Goal: Task Accomplishment & Management: Manage account settings

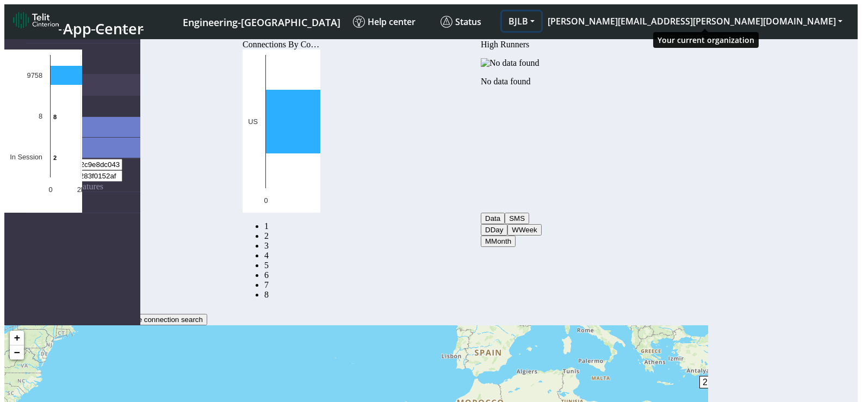
click at [541, 19] on button "BJLB" at bounding box center [521, 21] width 39 height 20
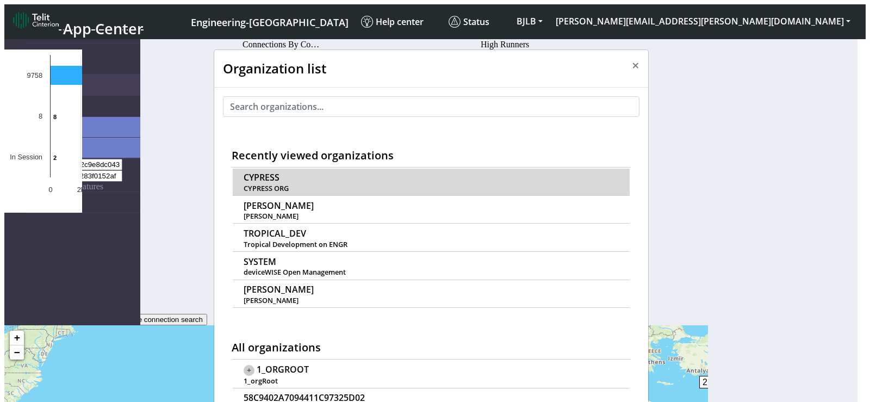
scroll to position [4, 0]
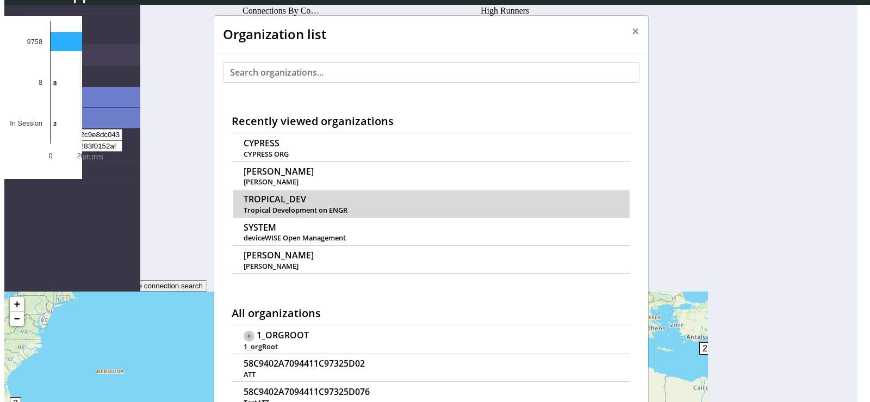
click at [279, 194] on span "TROPICAL_DEV" at bounding box center [275, 199] width 63 height 10
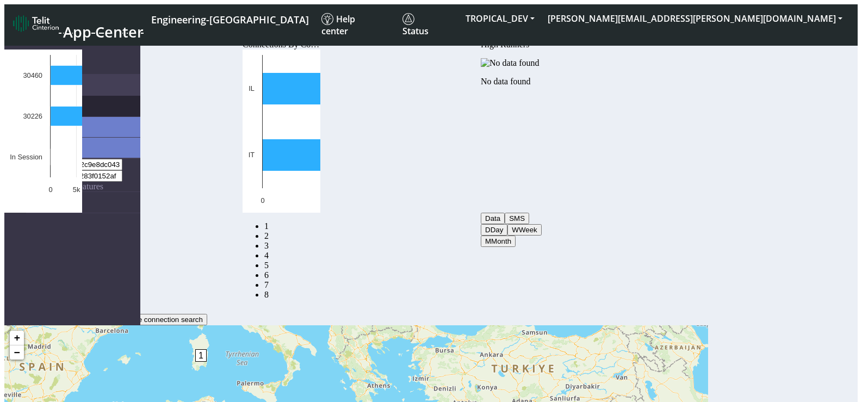
click at [81, 96] on link "Connections" at bounding box center [83, 106] width 114 height 21
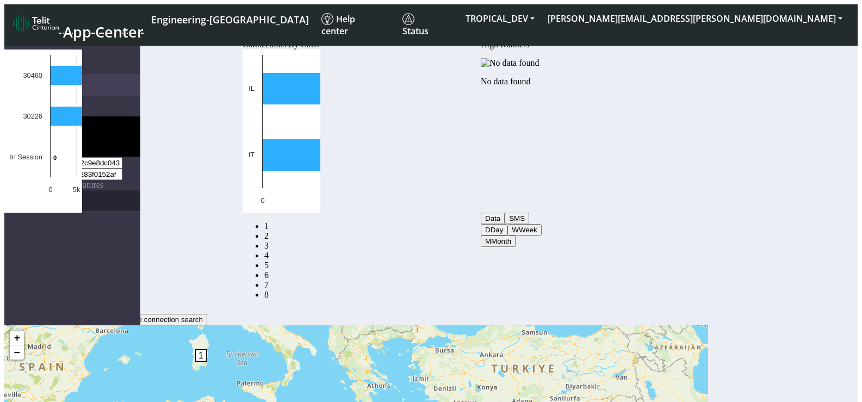
click at [48, 190] on link "eUICCs" at bounding box center [83, 200] width 114 height 21
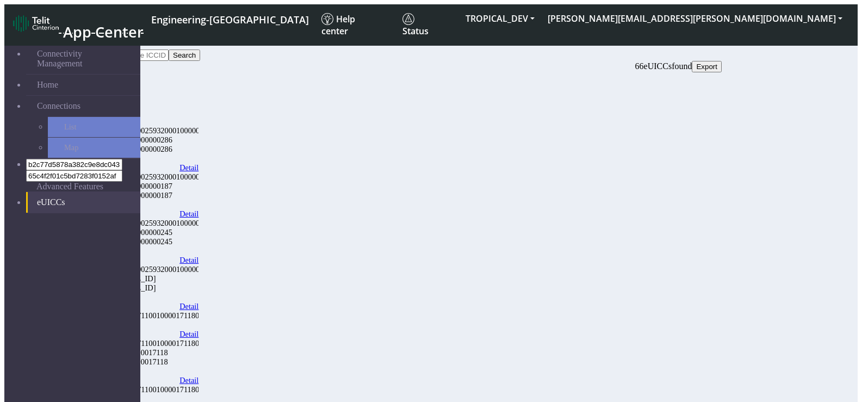
click at [198, 163] on link "Detail" at bounding box center [188, 167] width 19 height 9
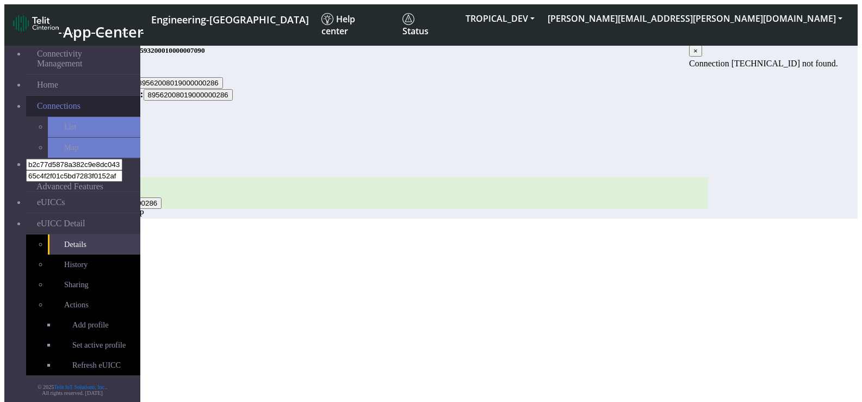
click at [80, 96] on link "Connections" at bounding box center [83, 106] width 114 height 21
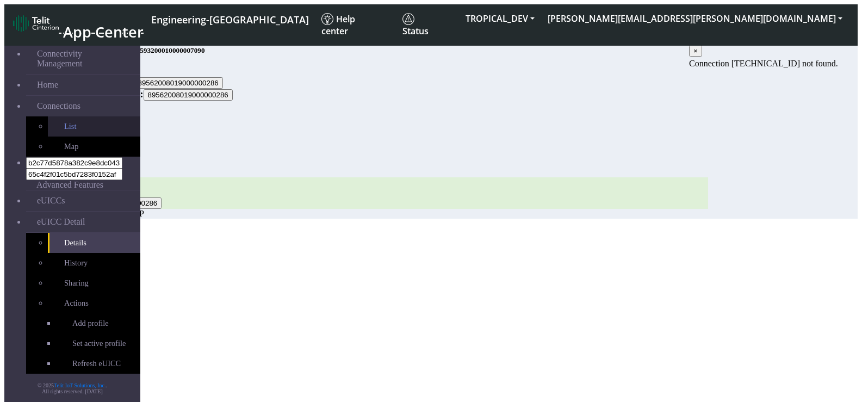
click at [74, 122] on link "List" at bounding box center [94, 126] width 92 height 20
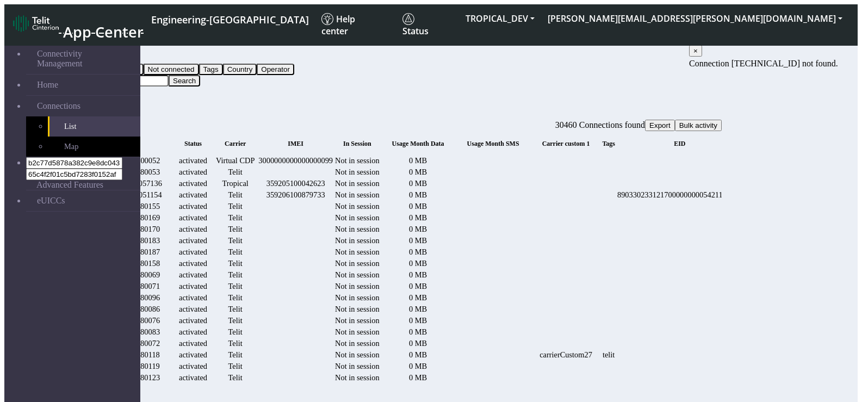
scroll to position [0, 140]
drag, startPoint x: 633, startPoint y: 197, endPoint x: 738, endPoint y: 201, distance: 105.5
click at [766, 199] on link "Details" at bounding box center [755, 194] width 22 height 9
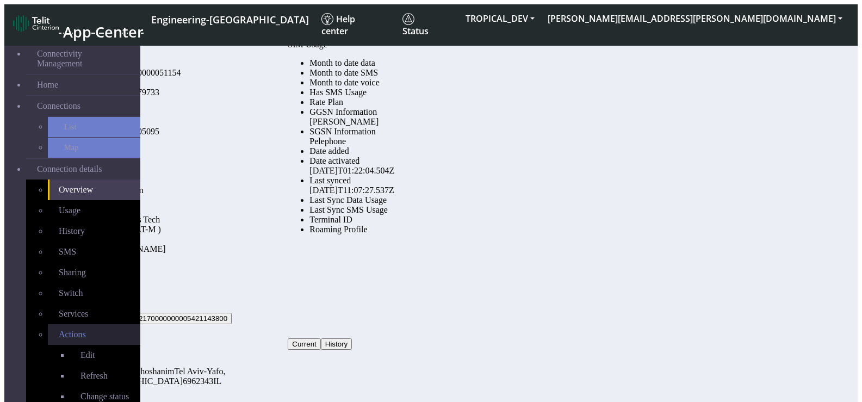
click at [76, 324] on link "Actions" at bounding box center [94, 334] width 92 height 21
click at [98, 324] on link "Actions" at bounding box center [94, 334] width 92 height 21
click at [110, 324] on link "Actions" at bounding box center [94, 334] width 92 height 21
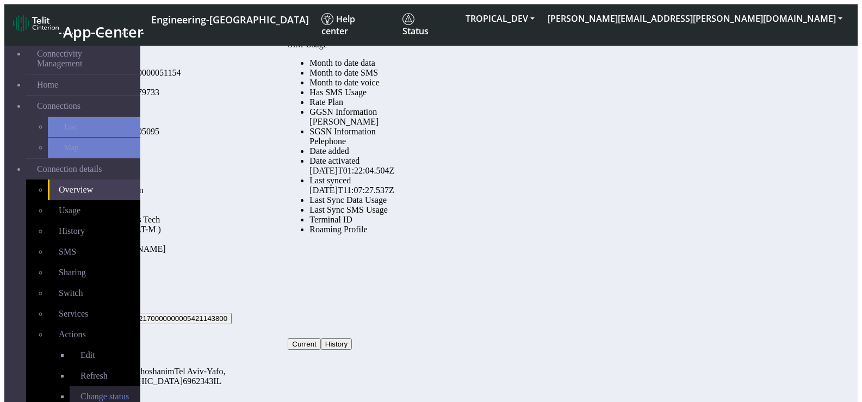
click at [80, 391] on span "Change status" at bounding box center [104, 395] width 48 height 9
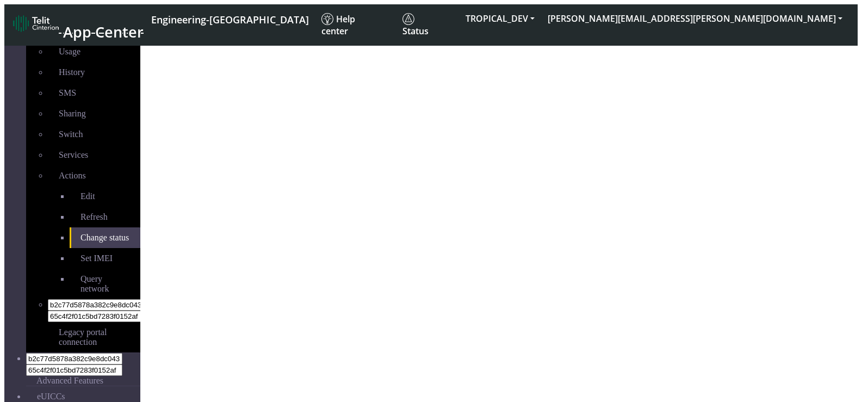
select select "activated"
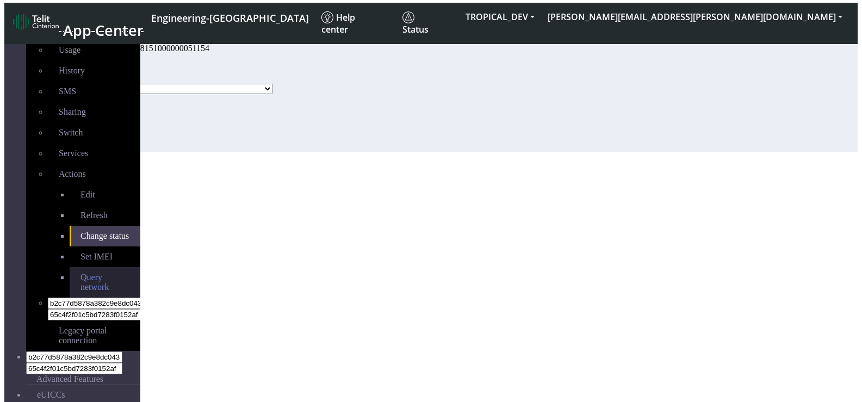
scroll to position [4, 0]
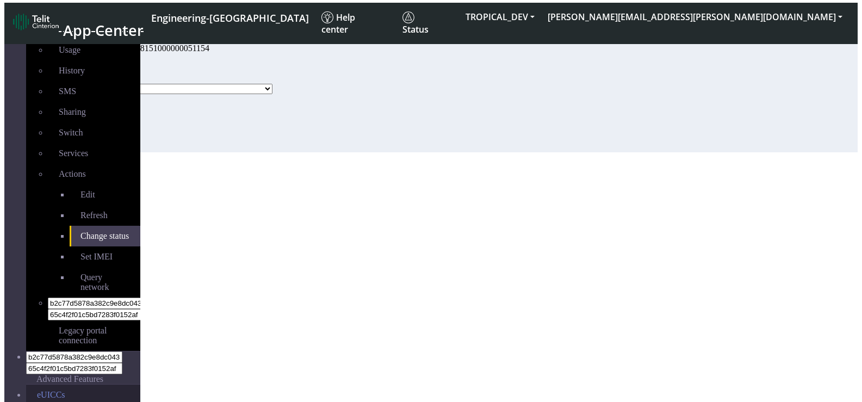
click at [77, 384] on link "eUICCs" at bounding box center [83, 394] width 114 height 21
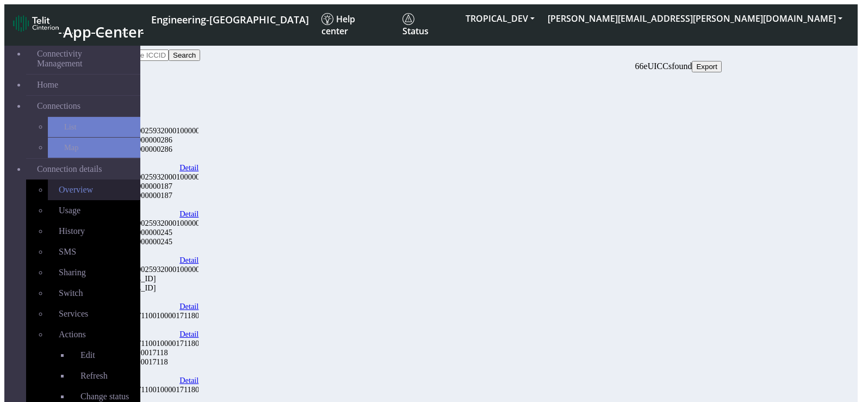
click at [61, 179] on link "Overview" at bounding box center [94, 189] width 92 height 21
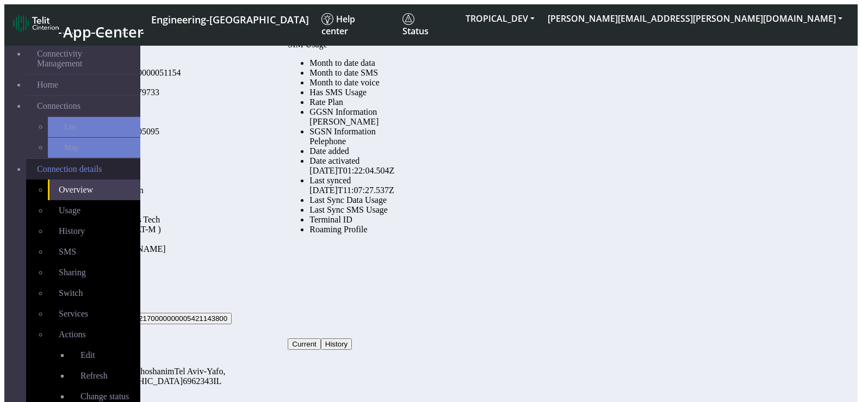
click at [91, 164] on span "Connection details" at bounding box center [69, 169] width 65 height 10
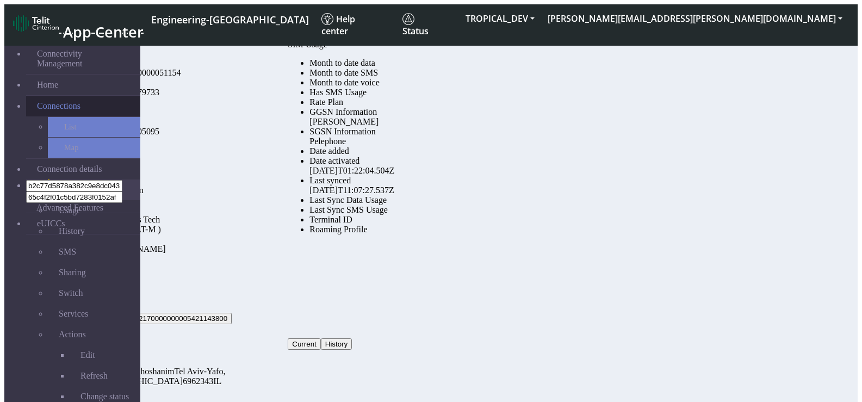
click at [91, 96] on link "Connections" at bounding box center [83, 106] width 114 height 21
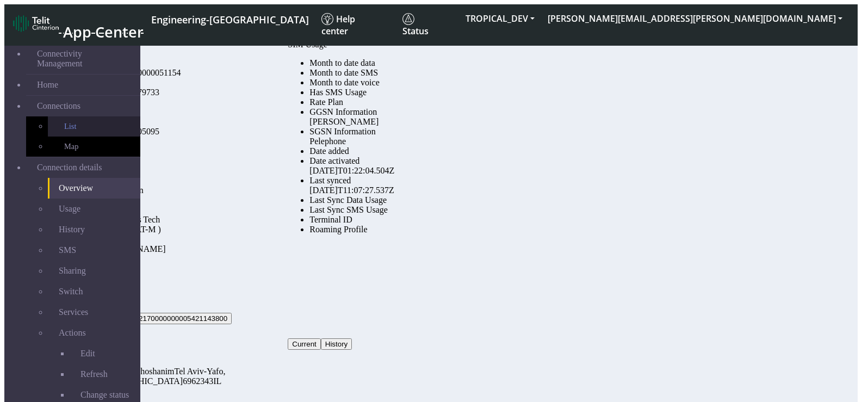
drag, startPoint x: 83, startPoint y: 111, endPoint x: 96, endPoint y: 113, distance: 13.6
click at [83, 116] on link "List" at bounding box center [94, 126] width 92 height 20
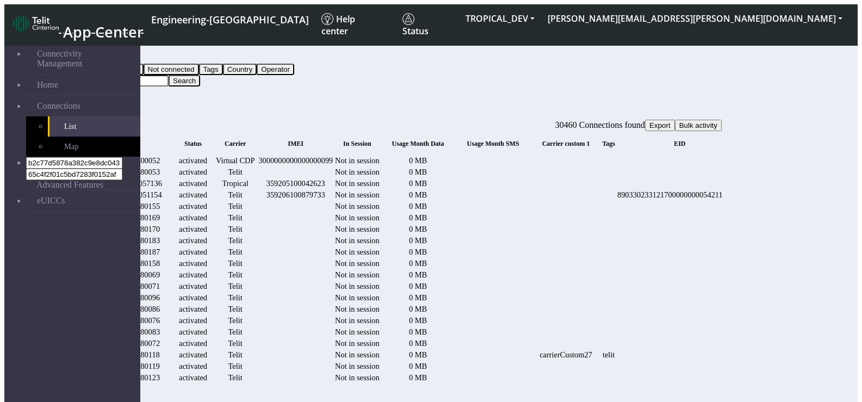
click at [717, 121] on span "Bulk activity" at bounding box center [698, 125] width 38 height 8
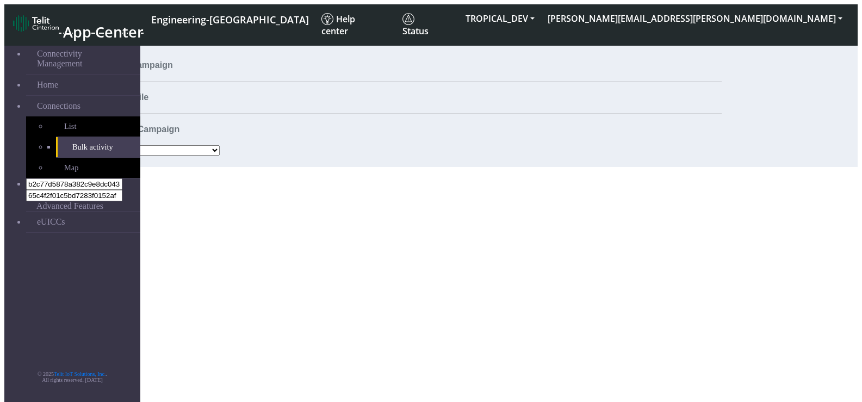
drag, startPoint x: 678, startPoint y: 142, endPoint x: 685, endPoint y: 143, distance: 6.5
click at [220, 145] on select "Activate SIMs Deactivate SIMs Add Tags Remove Tags Advanced" at bounding box center [165, 150] width 108 height 10
select select "text.addTags"
click at [153, 145] on select "Activate SIMs Deactivate SIMs Add Tags Remove Tags Advanced" at bounding box center [165, 150] width 108 height 10
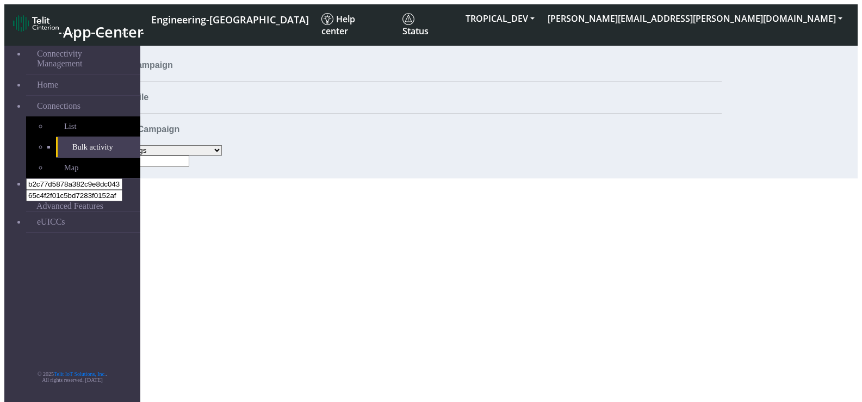
click at [648, 167] on div "Tags*" at bounding box center [396, 160] width 649 height 11
click at [189, 167] on input at bounding box center [141, 160] width 96 height 11
type input "TEST"
click at [127, 178] on button "Next" at bounding box center [115, 172] width 23 height 11
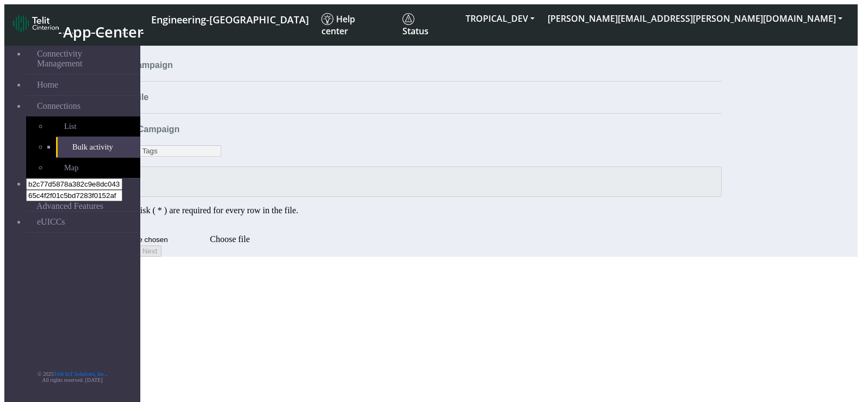
click at [210, 245] on input "Choose file" at bounding box center [141, 239] width 138 height 11
click at [253, 179] on div "iccid *" at bounding box center [396, 181] width 649 height 30
click at [261, 194] on div "iccid *" at bounding box center [396, 181] width 649 height 30
click at [210, 245] on input "Choose file" at bounding box center [141, 239] width 138 height 11
type input "C:\fakepath\iccids.csv"
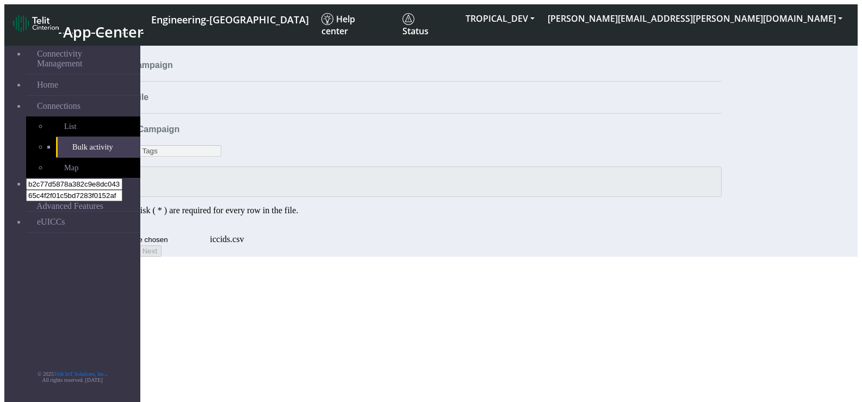
click at [134, 255] on span "Validate" at bounding box center [121, 251] width 26 height 8
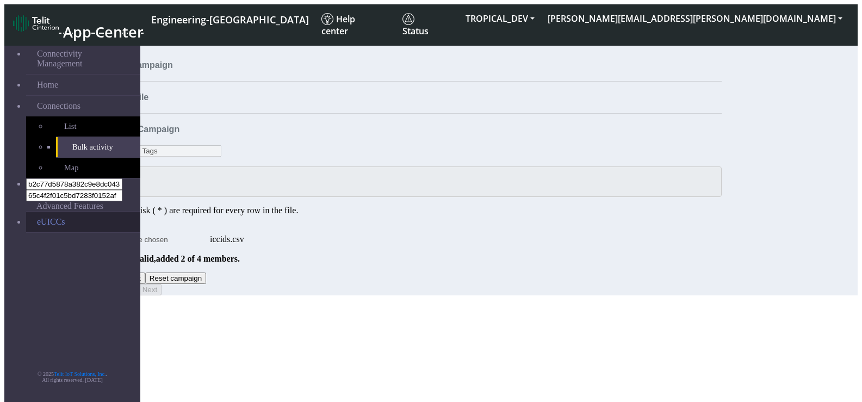
click at [59, 211] on link "eUICCs" at bounding box center [83, 221] width 114 height 21
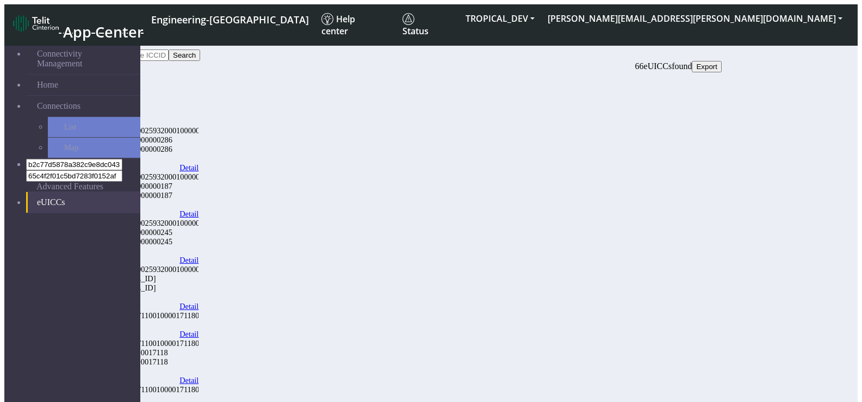
click at [198, 163] on link "Detail" at bounding box center [188, 167] width 19 height 9
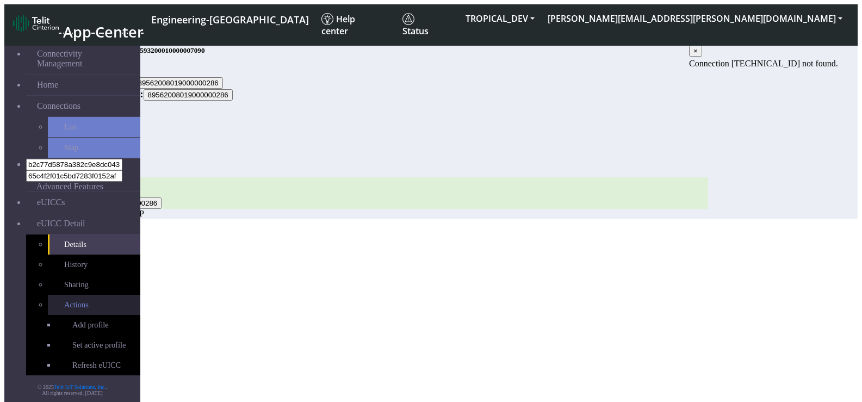
click at [65, 295] on link "Actions" at bounding box center [94, 305] width 92 height 20
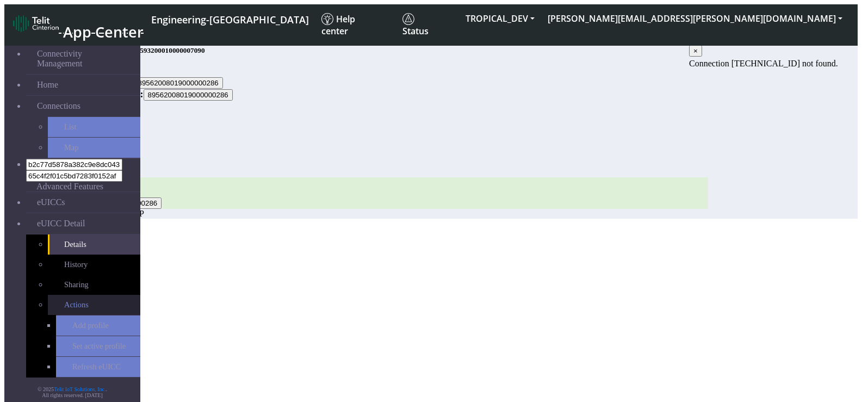
click at [72, 295] on link "Actions" at bounding box center [94, 305] width 92 height 20
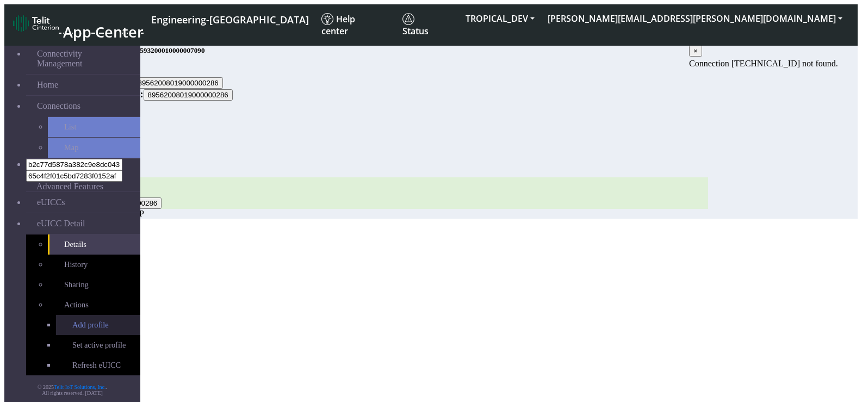
click at [78, 315] on link "Add profile" at bounding box center [98, 325] width 84 height 20
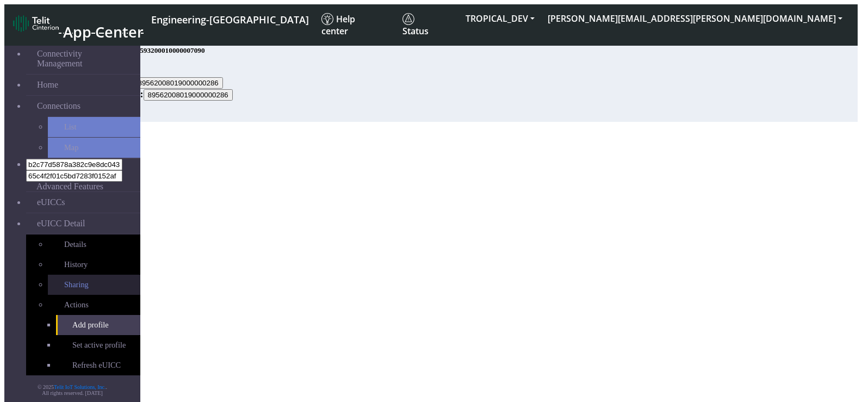
click at [56, 274] on link "Sharing" at bounding box center [94, 284] width 92 height 20
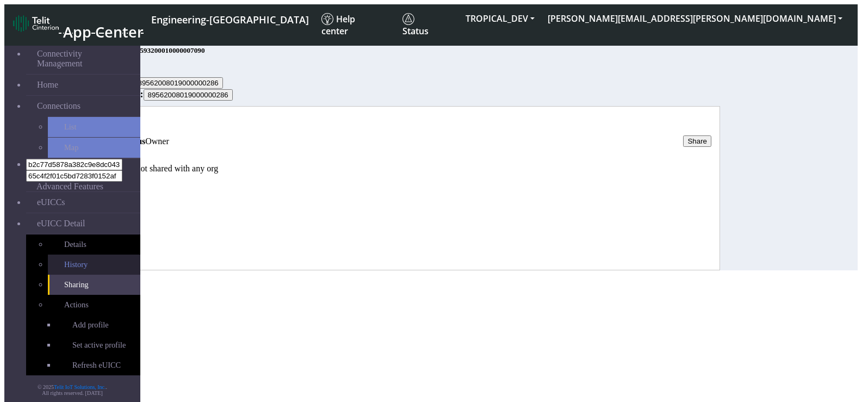
click at [75, 254] on link "History" at bounding box center [94, 264] width 92 height 20
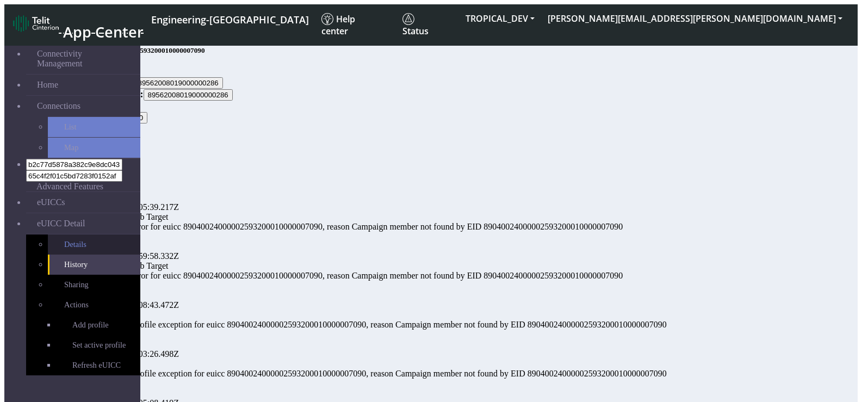
click at [73, 234] on link "Details" at bounding box center [94, 244] width 92 height 20
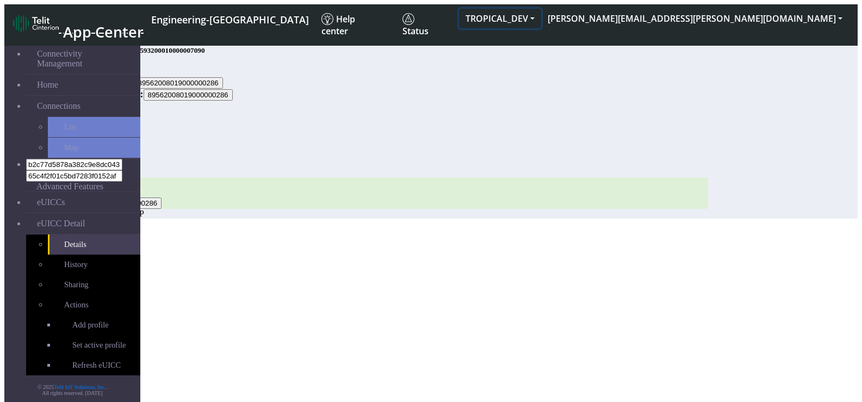
click at [541, 14] on button "TROPICAL_DEV" at bounding box center [500, 19] width 82 height 20
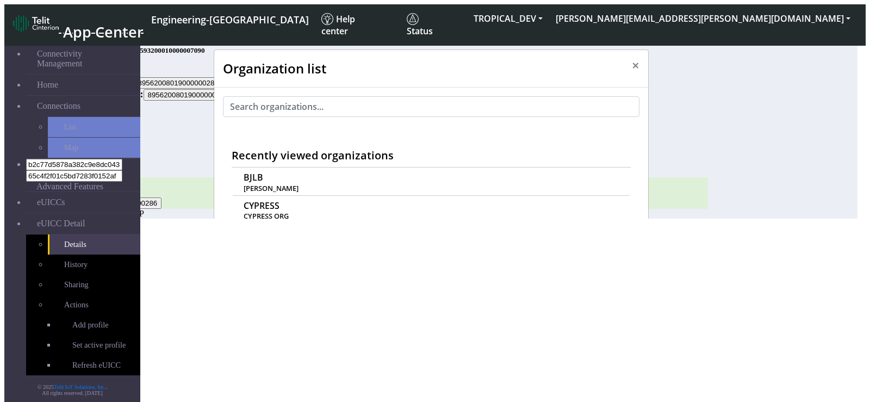
scroll to position [4, 0]
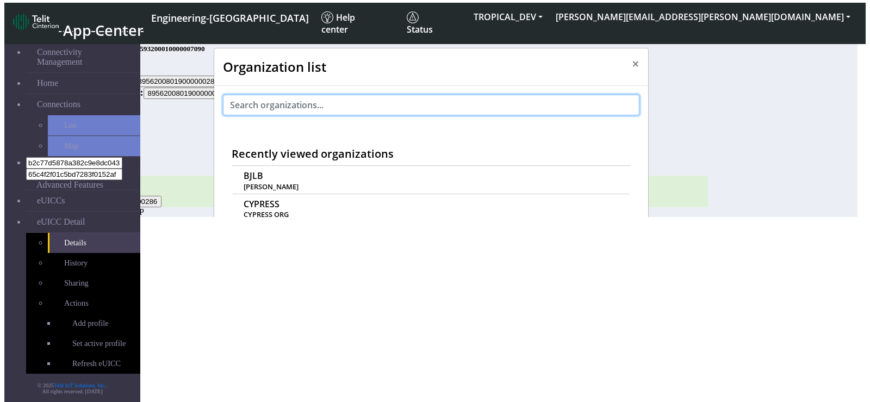
click at [292, 102] on input "text" at bounding box center [431, 105] width 416 height 21
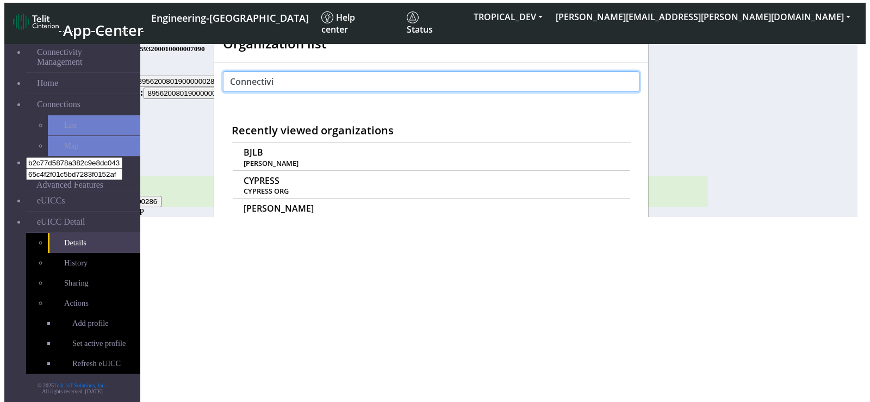
scroll to position [0, 0]
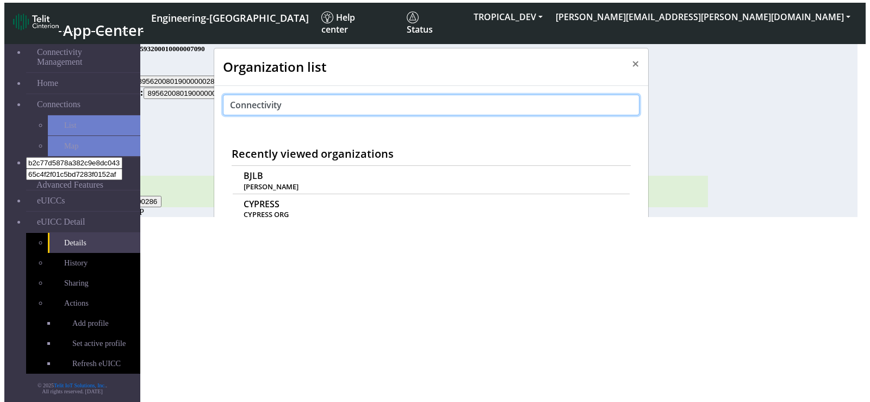
type input "Connectivity"
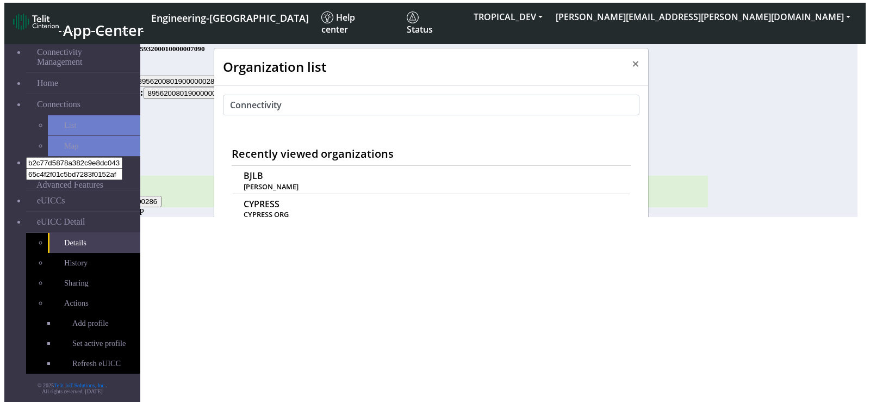
click at [268, 363] on span "CONNECTIVITY" at bounding box center [288, 368] width 63 height 10
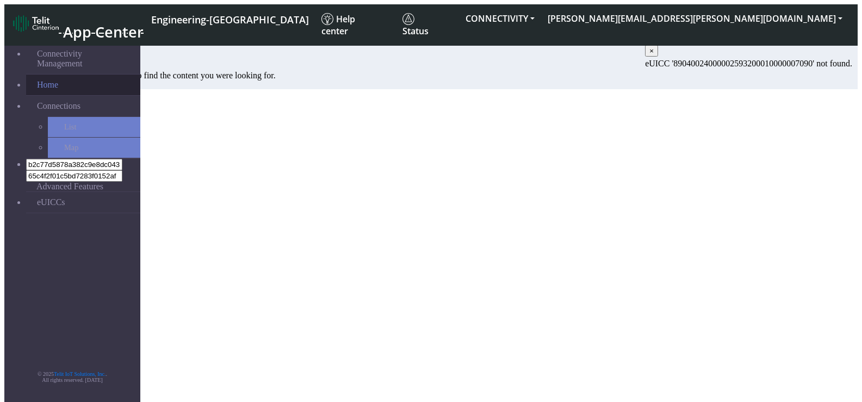
click at [57, 74] on link "Home" at bounding box center [83, 84] width 114 height 21
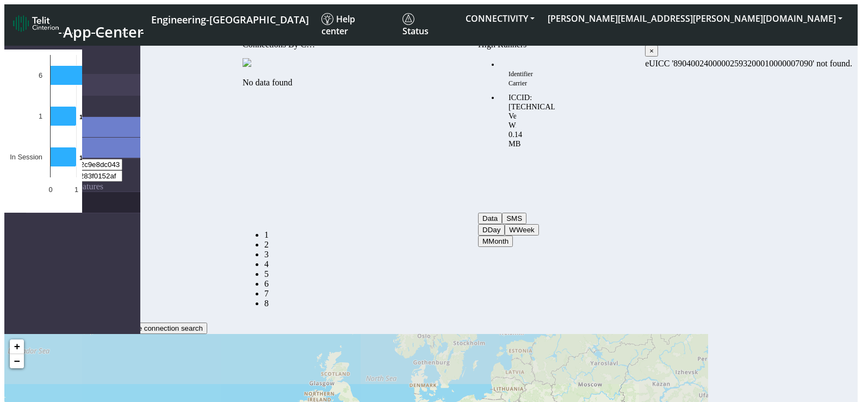
click at [40, 192] on link "eUICCs" at bounding box center [83, 202] width 114 height 21
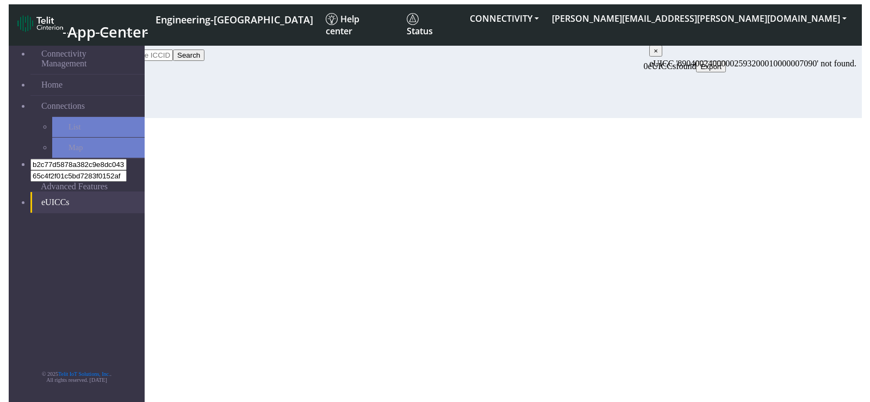
scroll to position [4, 0]
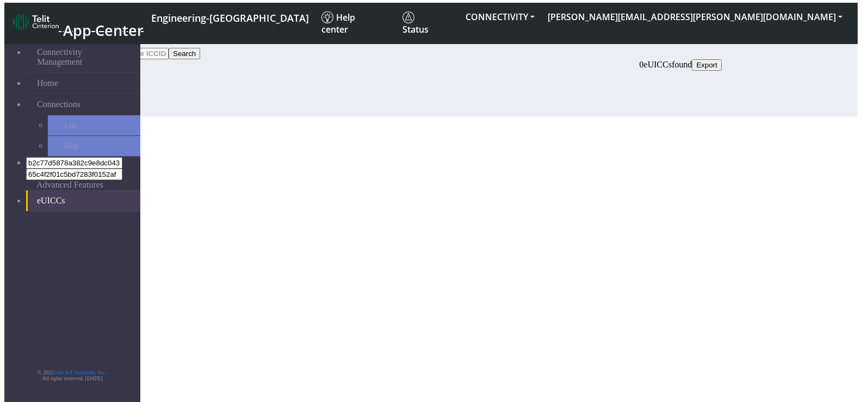
click at [47, 190] on link "eUICCs" at bounding box center [83, 200] width 114 height 21
click at [541, 16] on button "CONNECTIVITY" at bounding box center [500, 17] width 82 height 20
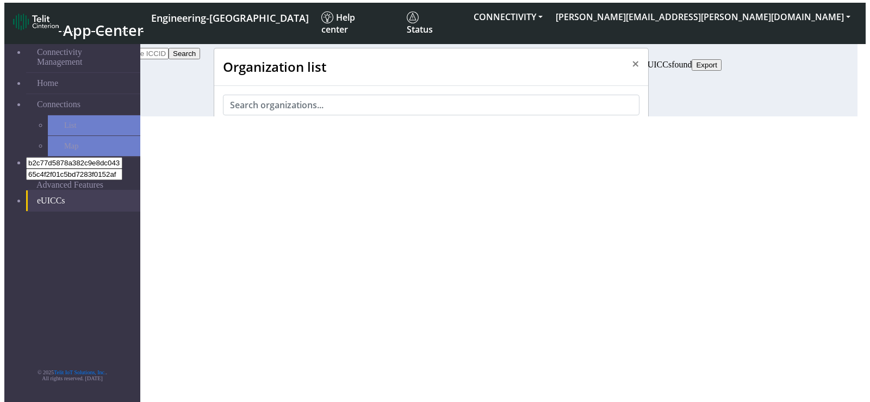
click at [258, 227] on span "CYPRESS" at bounding box center [262, 232] width 36 height 10
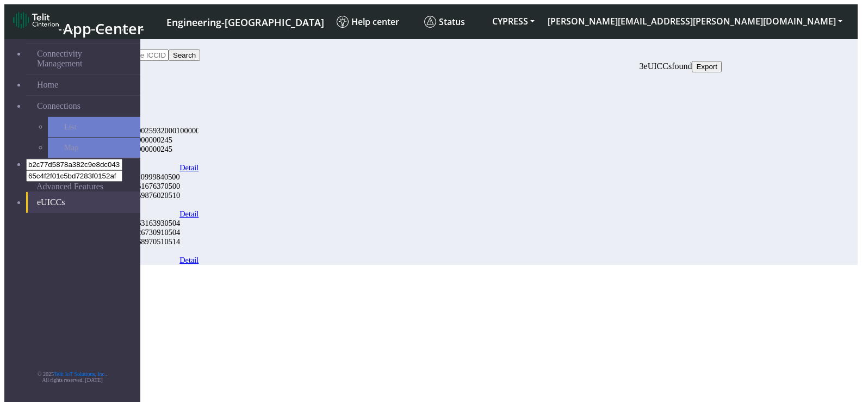
click at [38, 192] on link "eUICCs" at bounding box center [83, 202] width 114 height 21
click at [541, 16] on button "CYPRESS" at bounding box center [512, 21] width 55 height 20
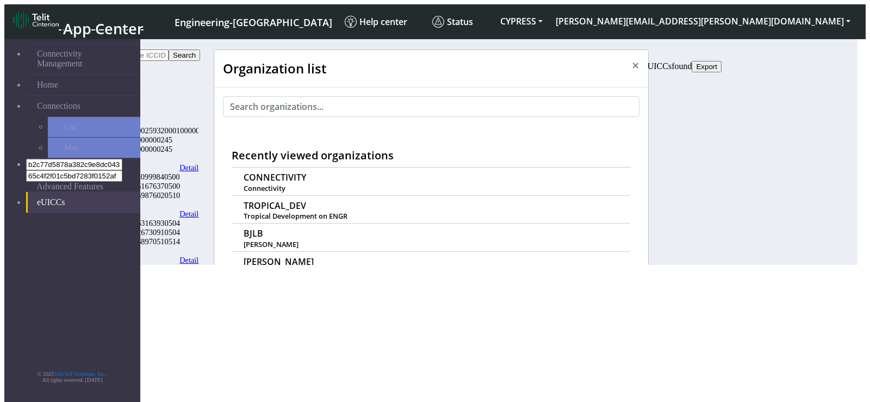
scroll to position [4, 0]
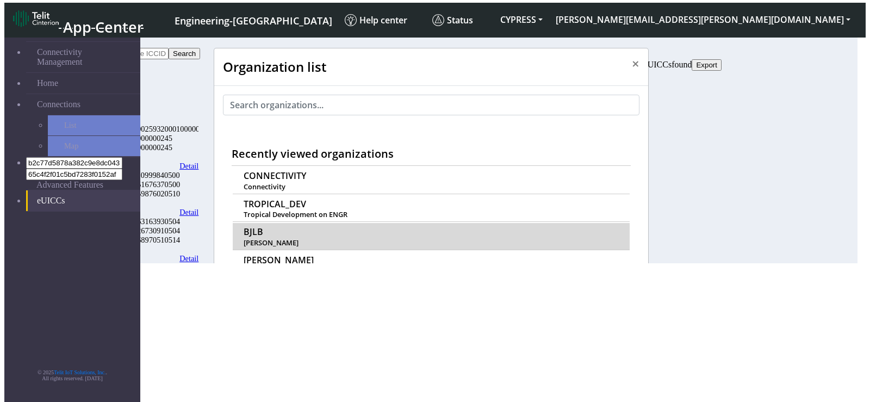
click at [249, 227] on span "BJLB" at bounding box center [254, 232] width 20 height 10
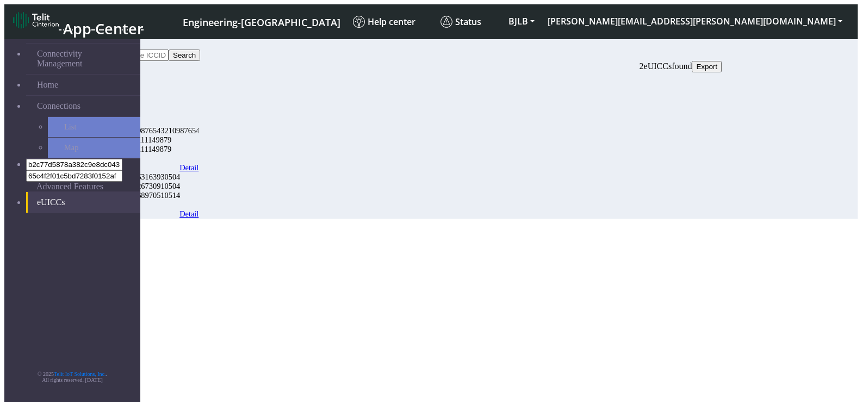
click at [29, 192] on link "eUICCs" at bounding box center [83, 202] width 114 height 21
click at [541, 12] on button "BJLB" at bounding box center [521, 21] width 39 height 20
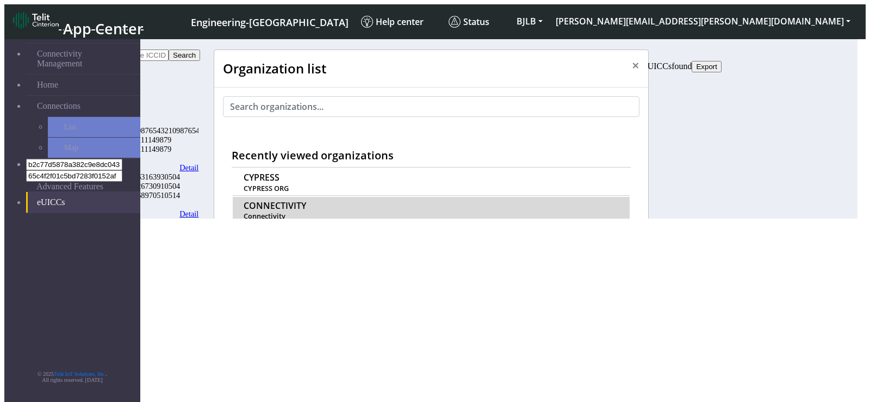
scroll to position [4, 0]
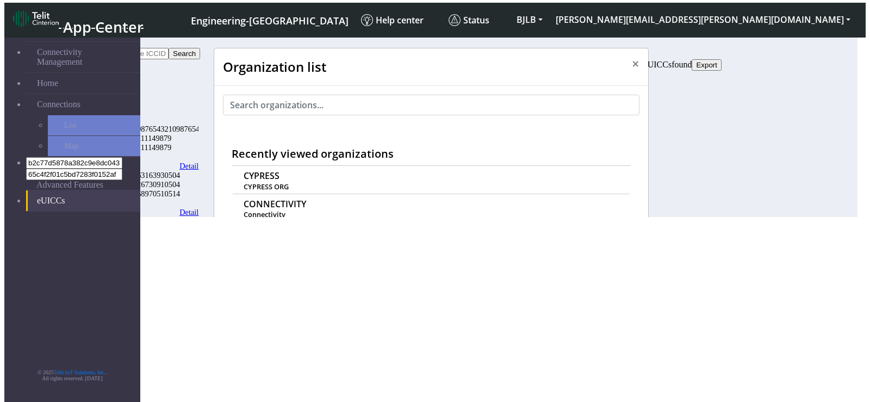
click at [271, 227] on span "TROPICAL_DEV" at bounding box center [275, 232] width 63 height 10
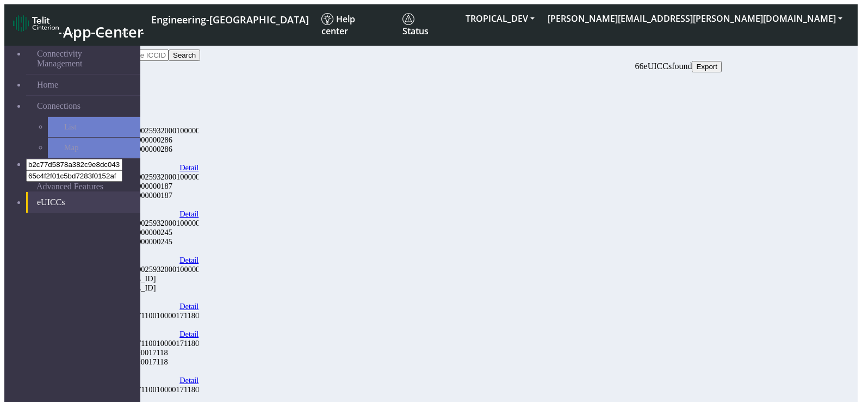
click at [43, 192] on link "eUICCs" at bounding box center [83, 202] width 114 height 21
click at [541, 15] on button "TROPICAL_DEV" at bounding box center [500, 19] width 82 height 20
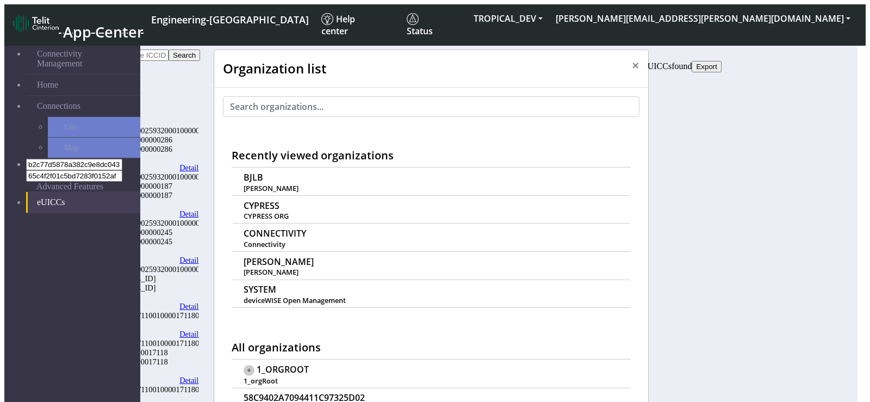
scroll to position [4, 0]
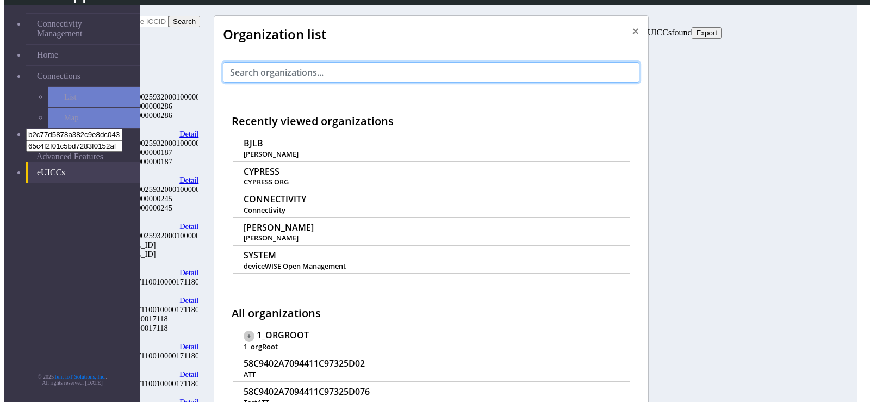
click at [363, 72] on input "text" at bounding box center [431, 72] width 416 height 21
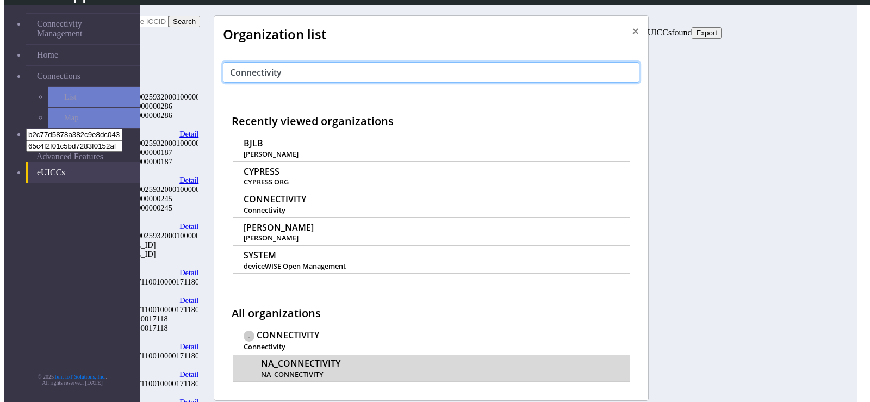
type input "Connectivity"
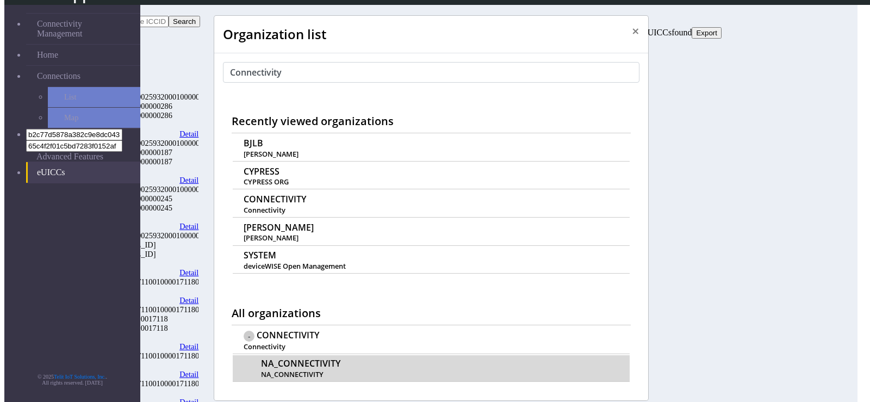
click at [322, 358] on span "NA_CONNECTIVITY" at bounding box center [300, 363] width 79 height 10
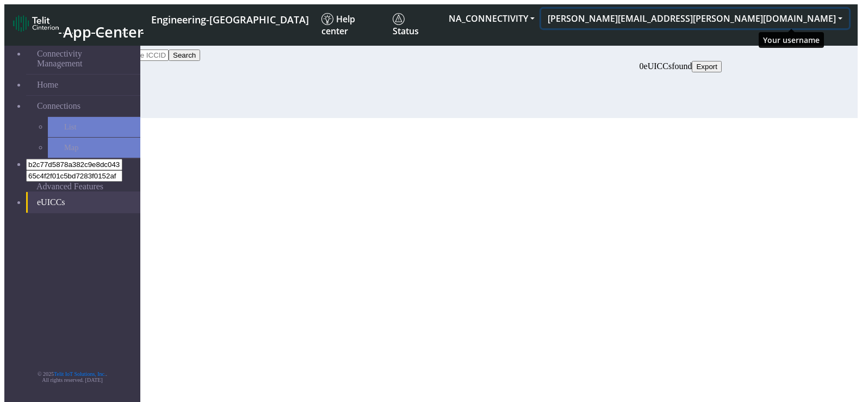
click at [795, 15] on button "[PERSON_NAME][EMAIL_ADDRESS][PERSON_NAME][DOMAIN_NAME]" at bounding box center [695, 19] width 308 height 20
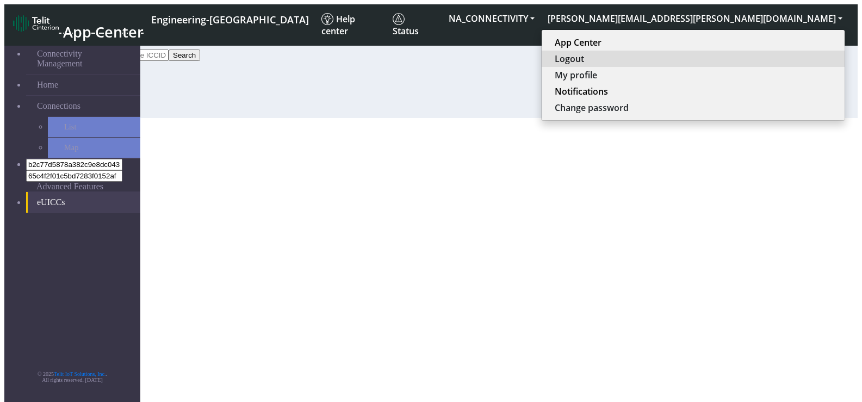
click at [751, 58] on button "Logout" at bounding box center [692, 59] width 303 height 16
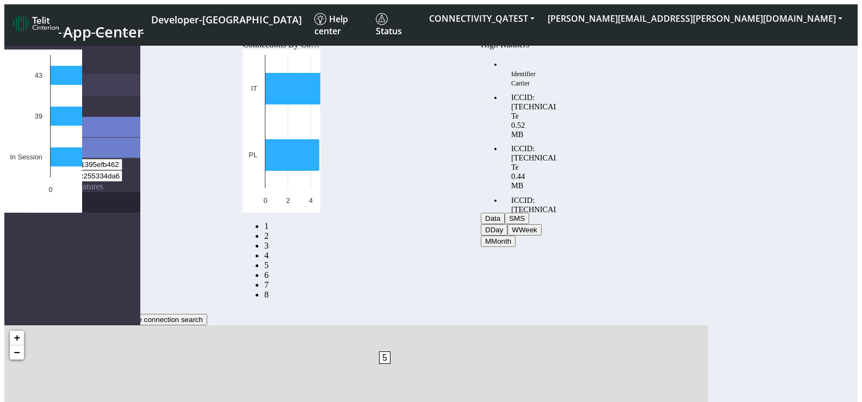
click at [34, 192] on link "eUICCs" at bounding box center [83, 202] width 114 height 21
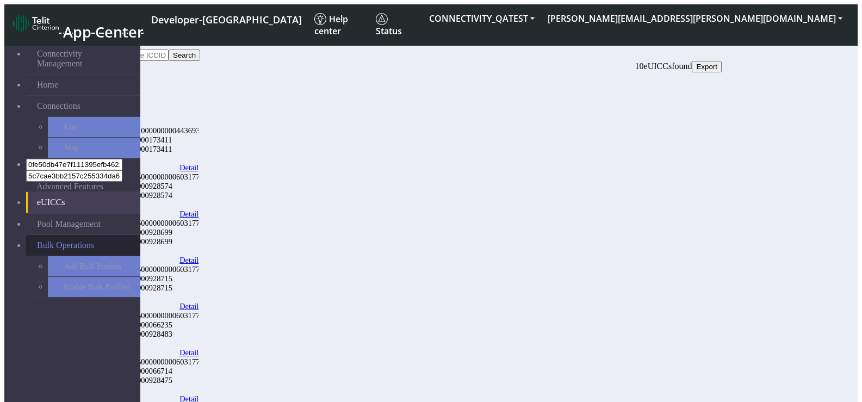
click at [50, 240] on span "Bulk Operations" at bounding box center [65, 245] width 57 height 10
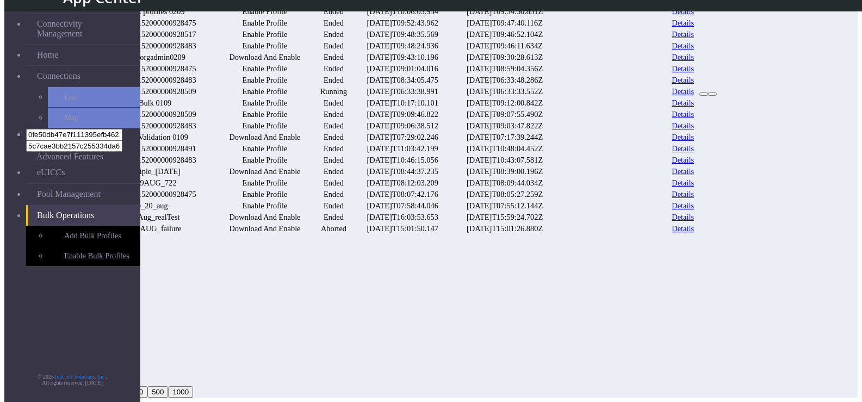
scroll to position [349, 0]
